Goal: Information Seeking & Learning: Understand process/instructions

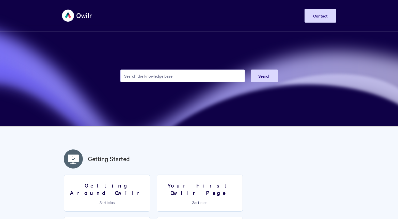
click at [152, 75] on input "Search the knowledge base" at bounding box center [182, 76] width 124 height 13
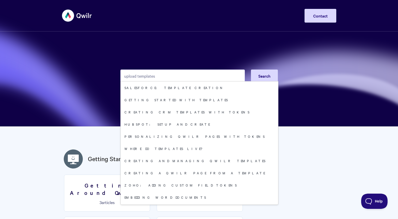
type input "upload templates"
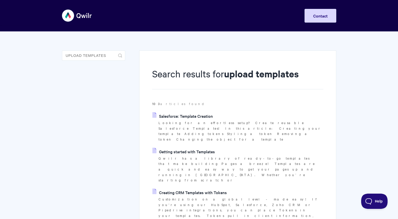
click at [179, 148] on link "Getting started with Templates" at bounding box center [183, 152] width 62 height 8
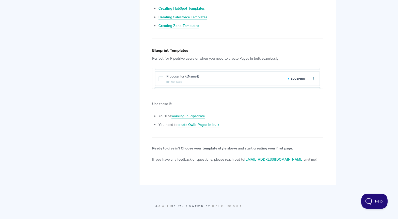
scroll to position [607, 0]
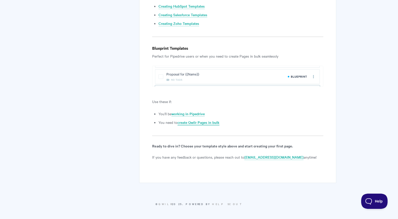
click at [200, 123] on link "create Qwilr Pages in bulk" at bounding box center [198, 123] width 42 height 6
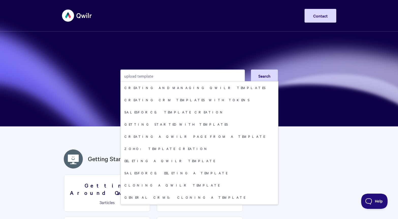
type input "upload template"
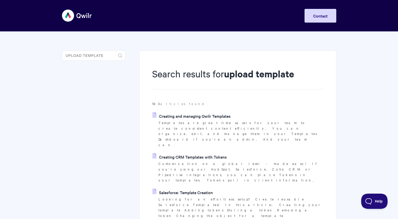
click at [190, 115] on link "Creating and managing Qwilr Templates" at bounding box center [191, 116] width 78 height 8
